Goal: Task Accomplishment & Management: Manage account settings

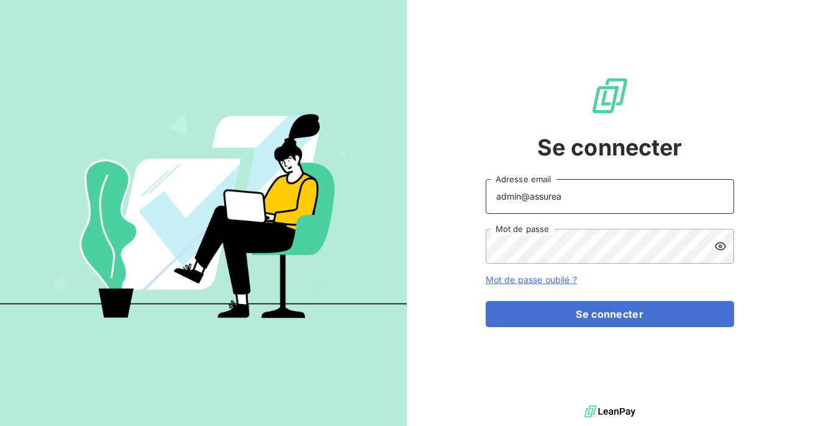
click at [577, 189] on input "admin@assurea" at bounding box center [610, 196] width 248 height 35
click at [570, 201] on input "admin@assurea" at bounding box center [610, 196] width 248 height 35
type input "admin@matexlabfrance"
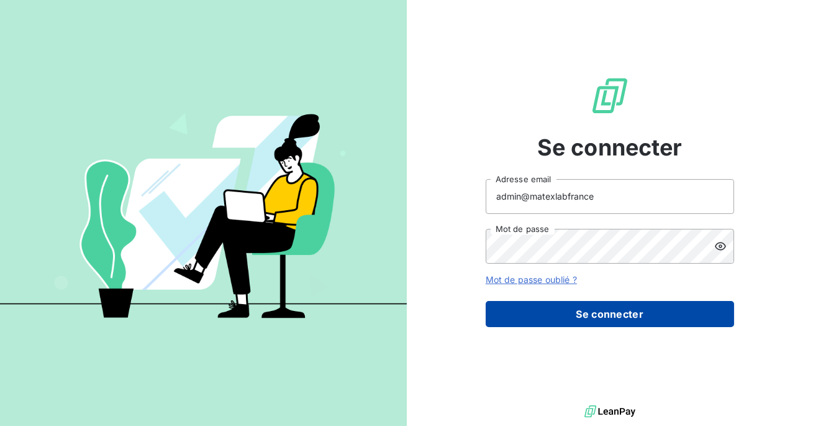
click at [601, 304] on button "Se connecter" at bounding box center [610, 314] width 248 height 26
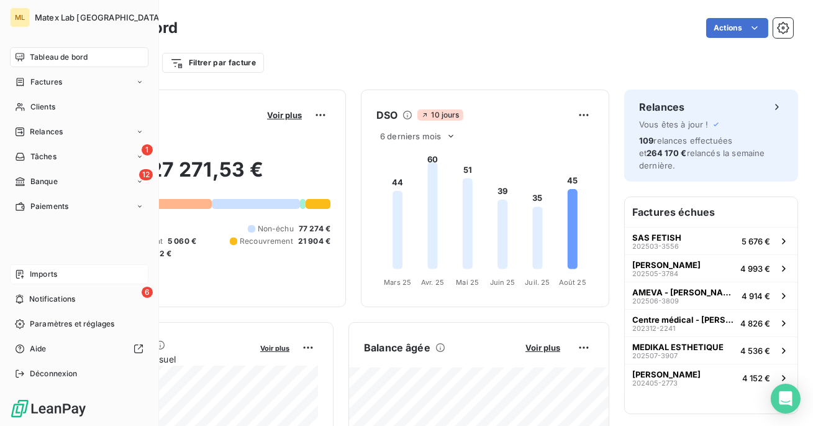
click at [43, 271] on span "Imports" at bounding box center [43, 273] width 27 height 11
